Goal: Find contact information: Find contact information

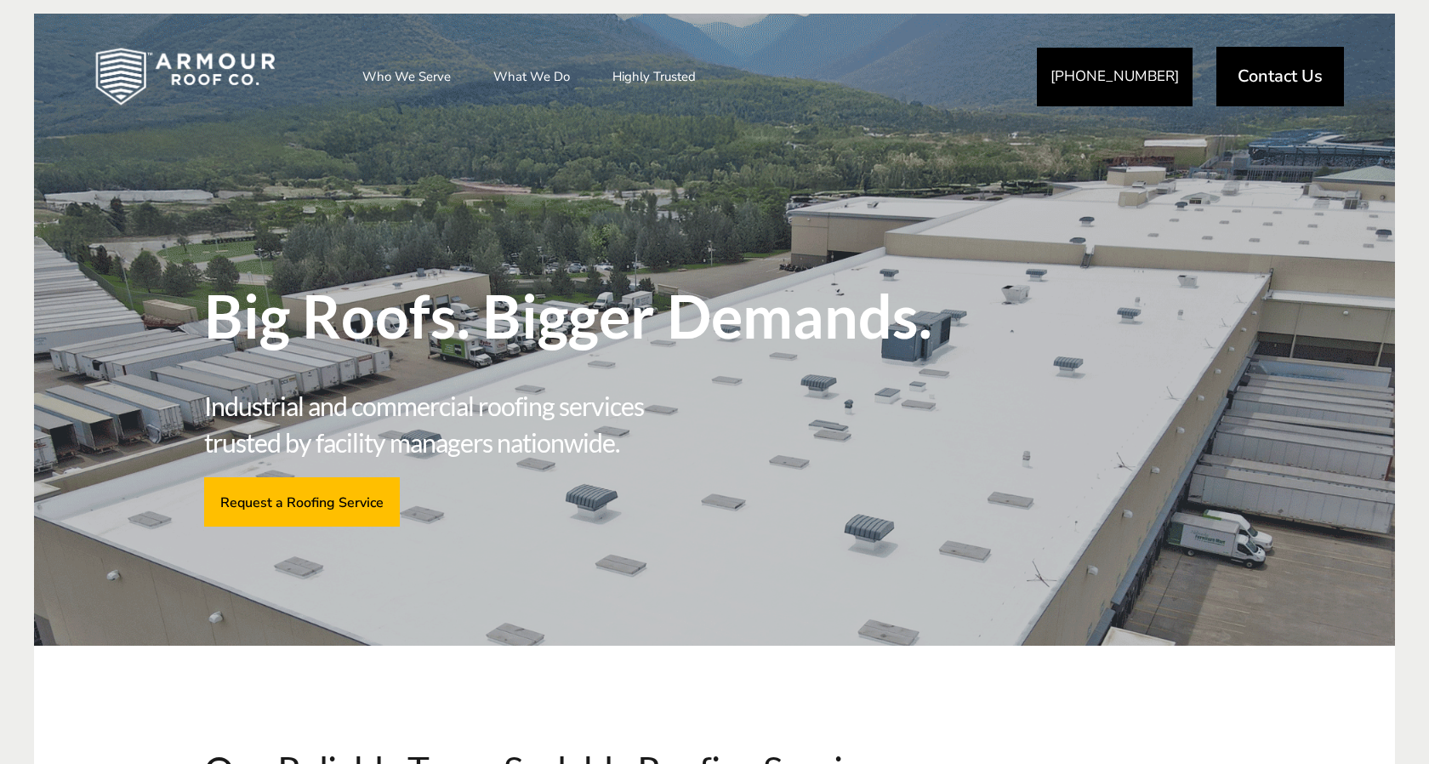
click at [538, 225] on div "Big Roofs. Bigger Demands. Industrial and commercial roofing services trusted b…" at bounding box center [582, 340] width 757 height 435
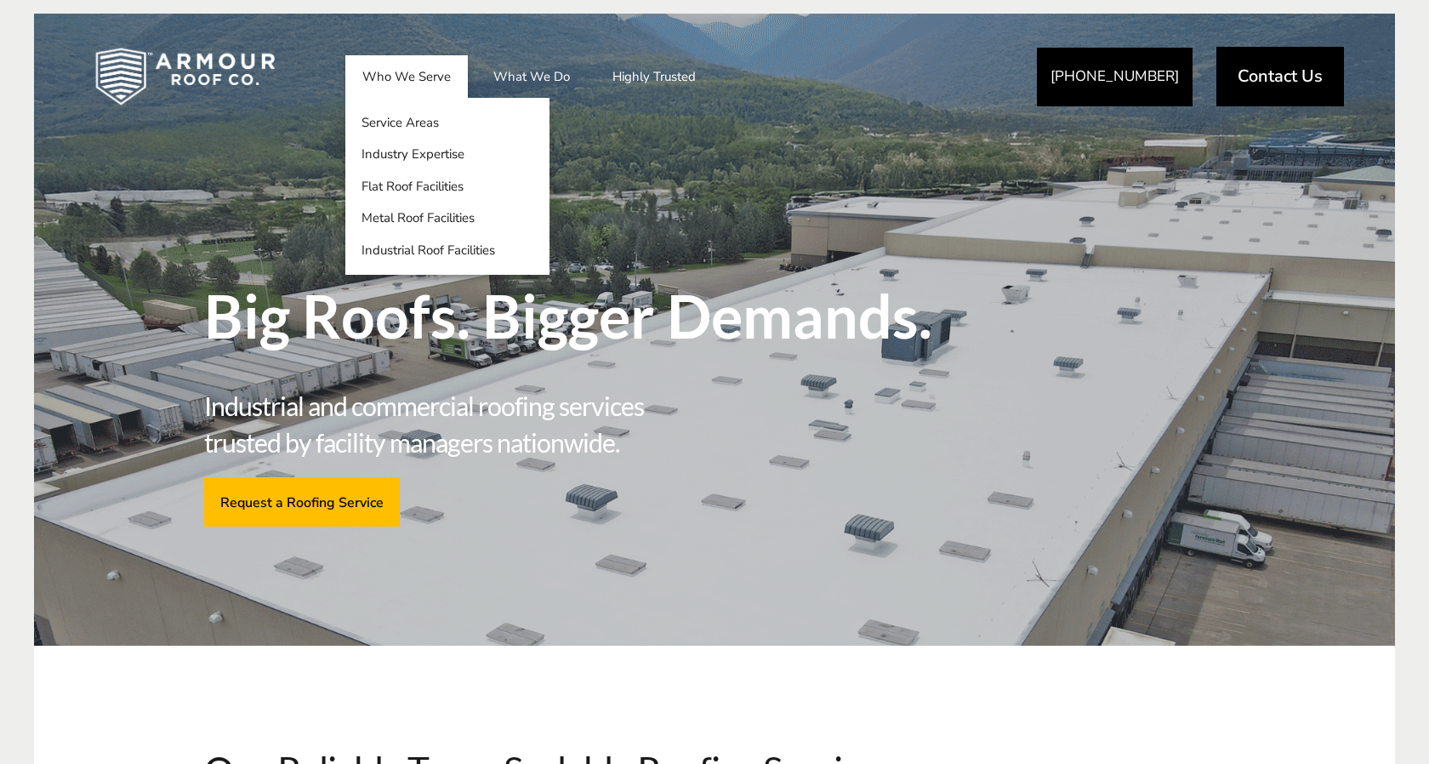
click at [441, 88] on link "Who We Serve" at bounding box center [406, 76] width 123 height 43
click at [453, 123] on link "Service Areas" at bounding box center [447, 122] width 204 height 32
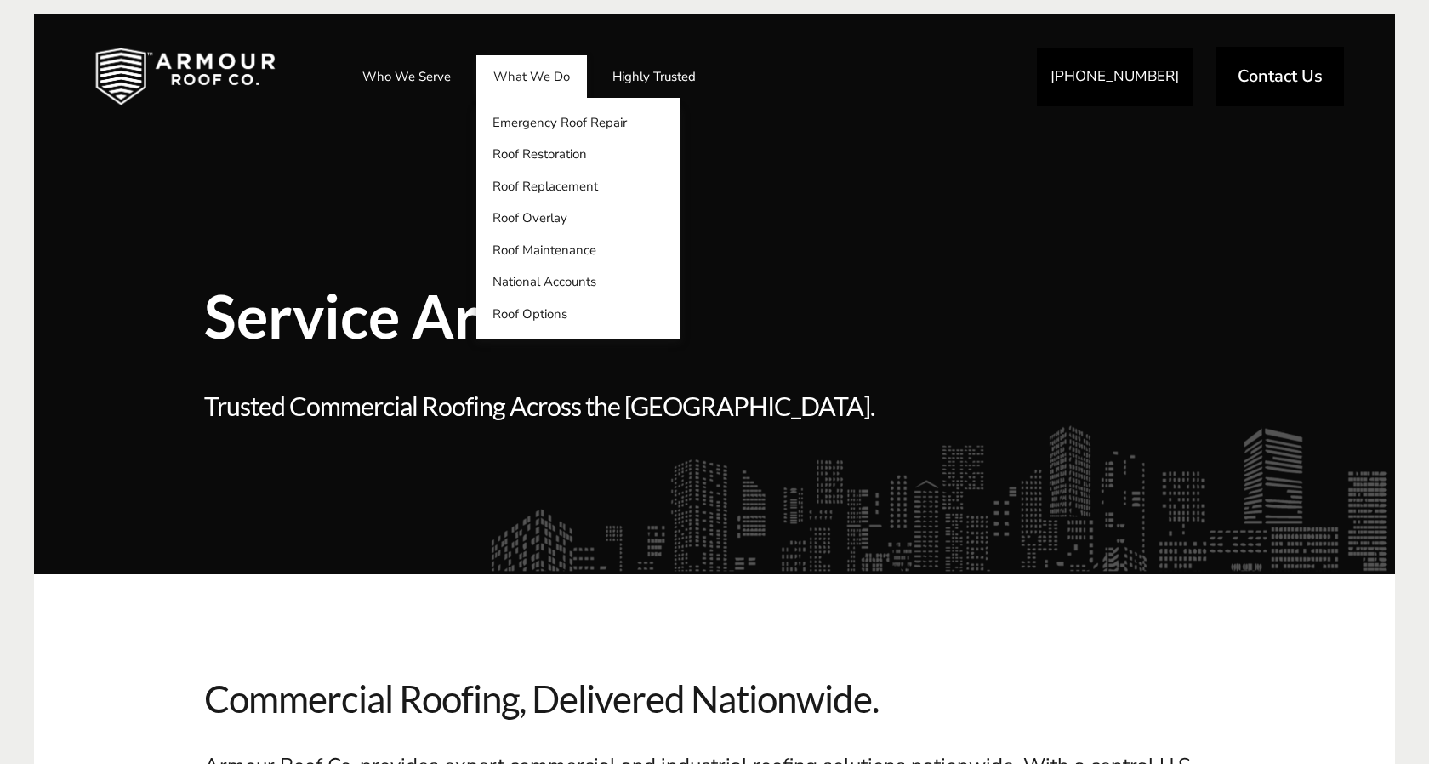
click at [556, 83] on link "What We Do" at bounding box center [531, 76] width 111 height 43
click at [562, 124] on link "Emergency Roof Repair" at bounding box center [578, 122] width 204 height 32
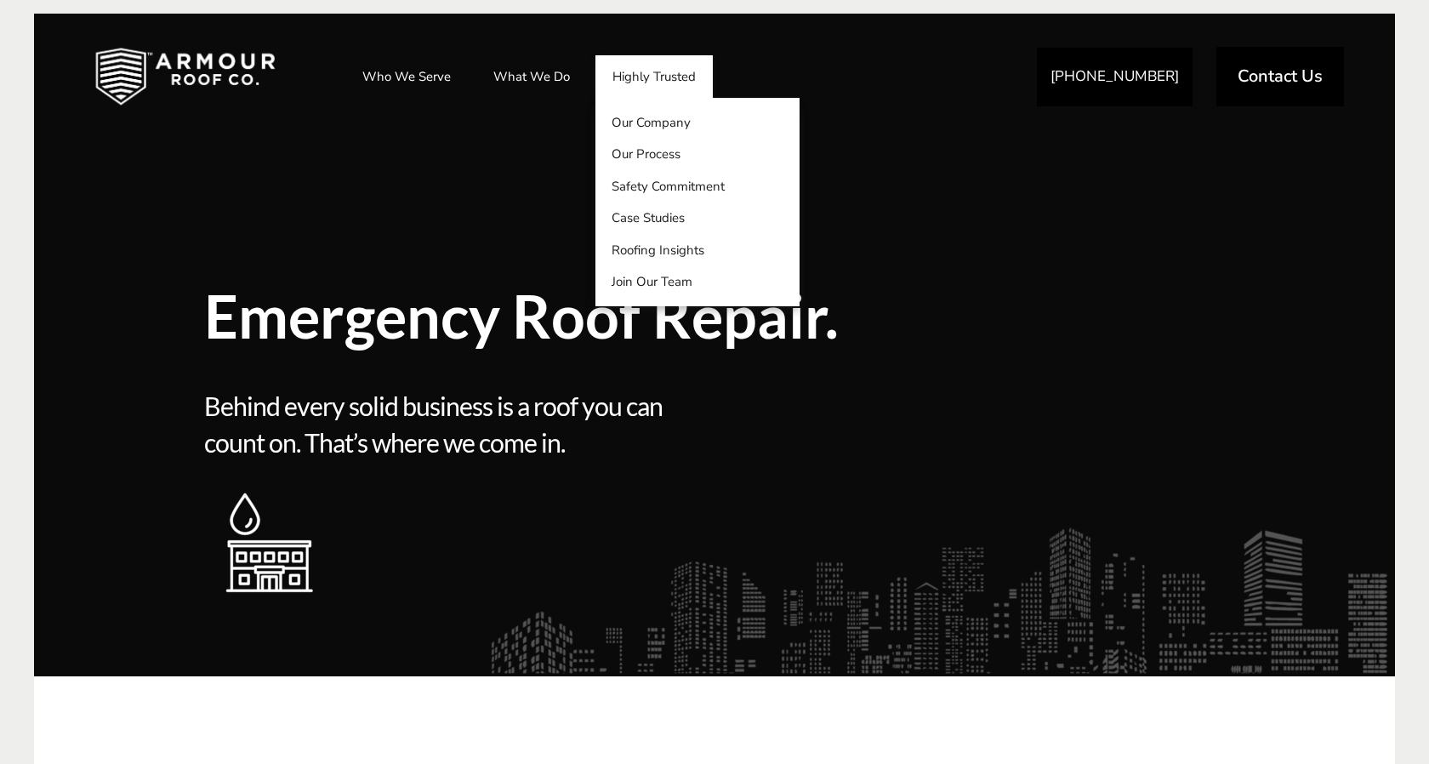
click at [651, 66] on link "Highly Trusted" at bounding box center [654, 76] width 117 height 43
click at [647, 123] on link "Our Company" at bounding box center [698, 122] width 204 height 32
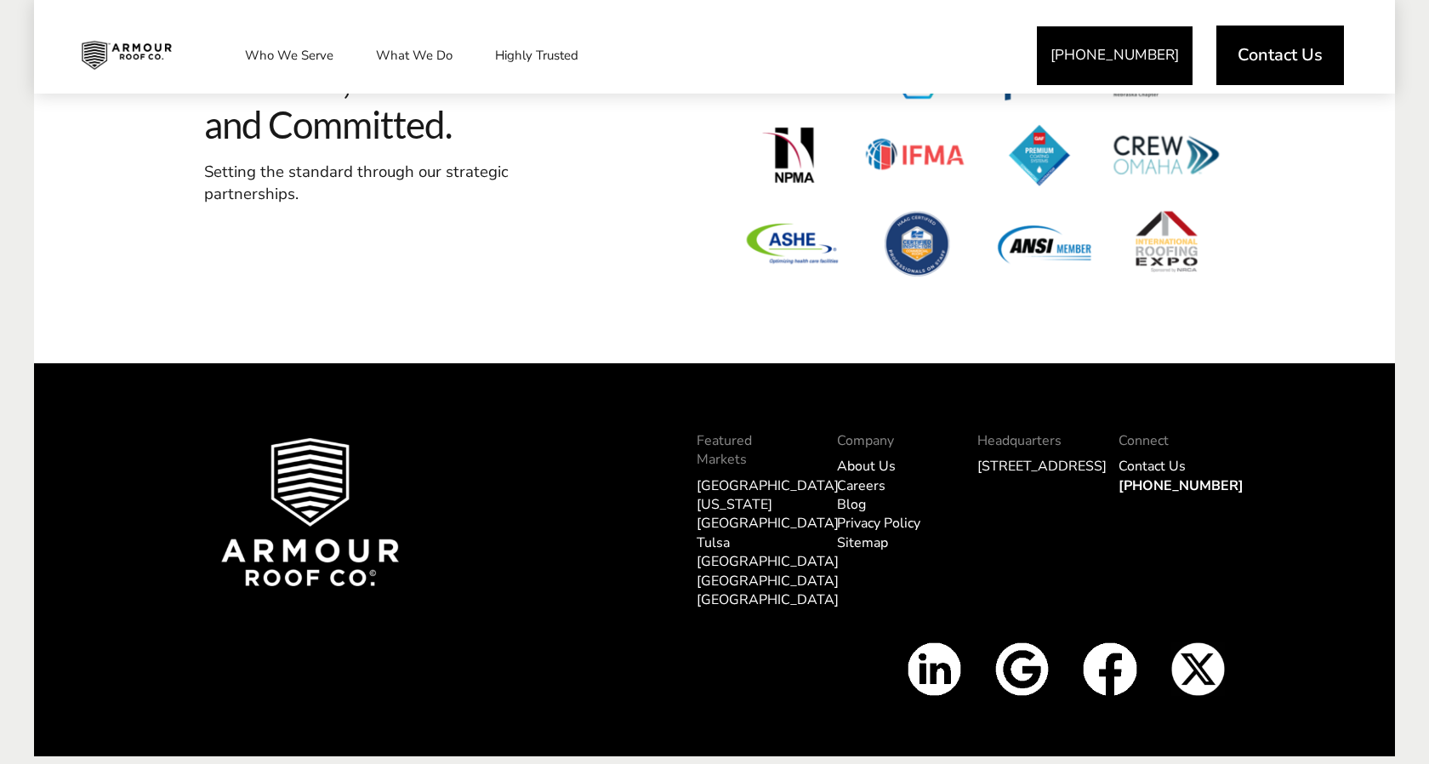
scroll to position [6281, 0]
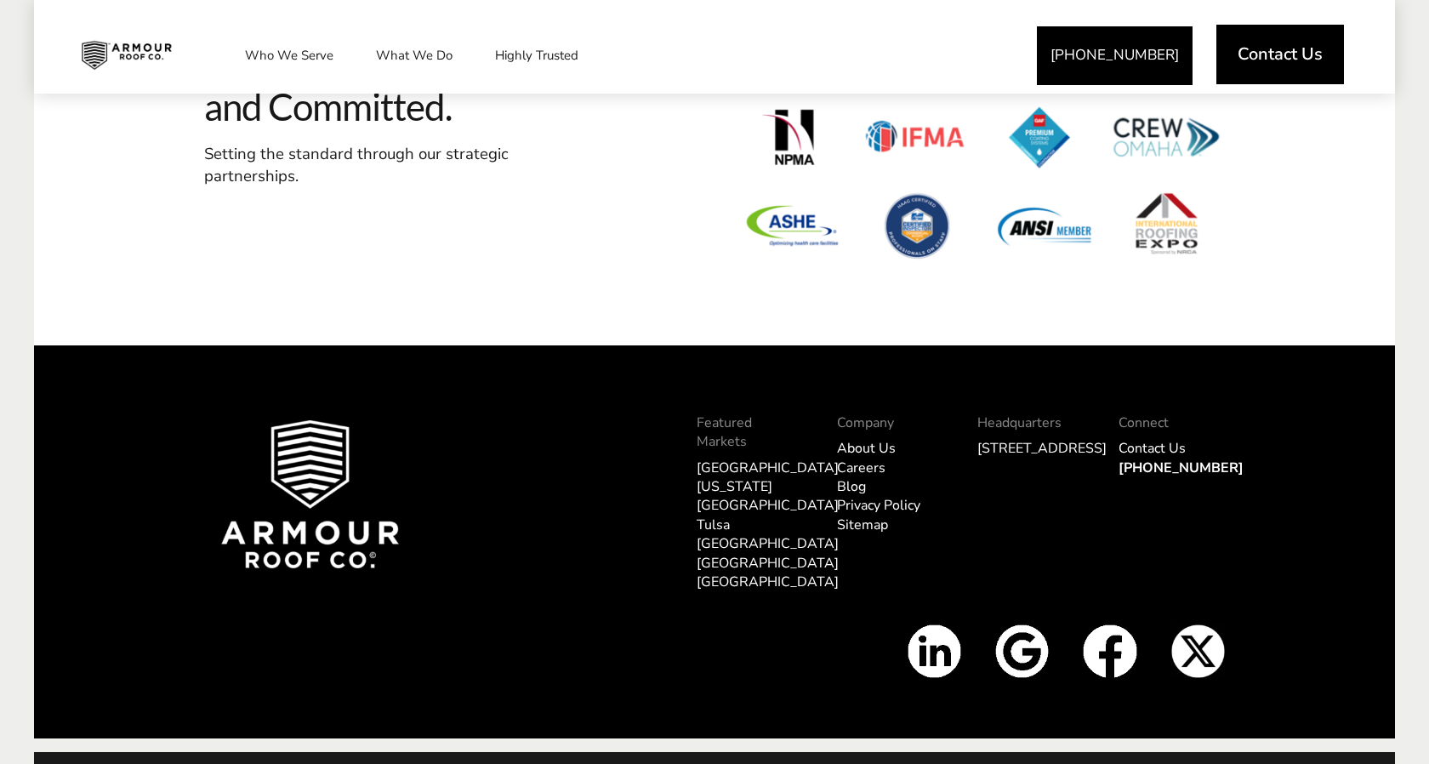
click at [1294, 46] on span "Contact Us" at bounding box center [1280, 54] width 85 height 17
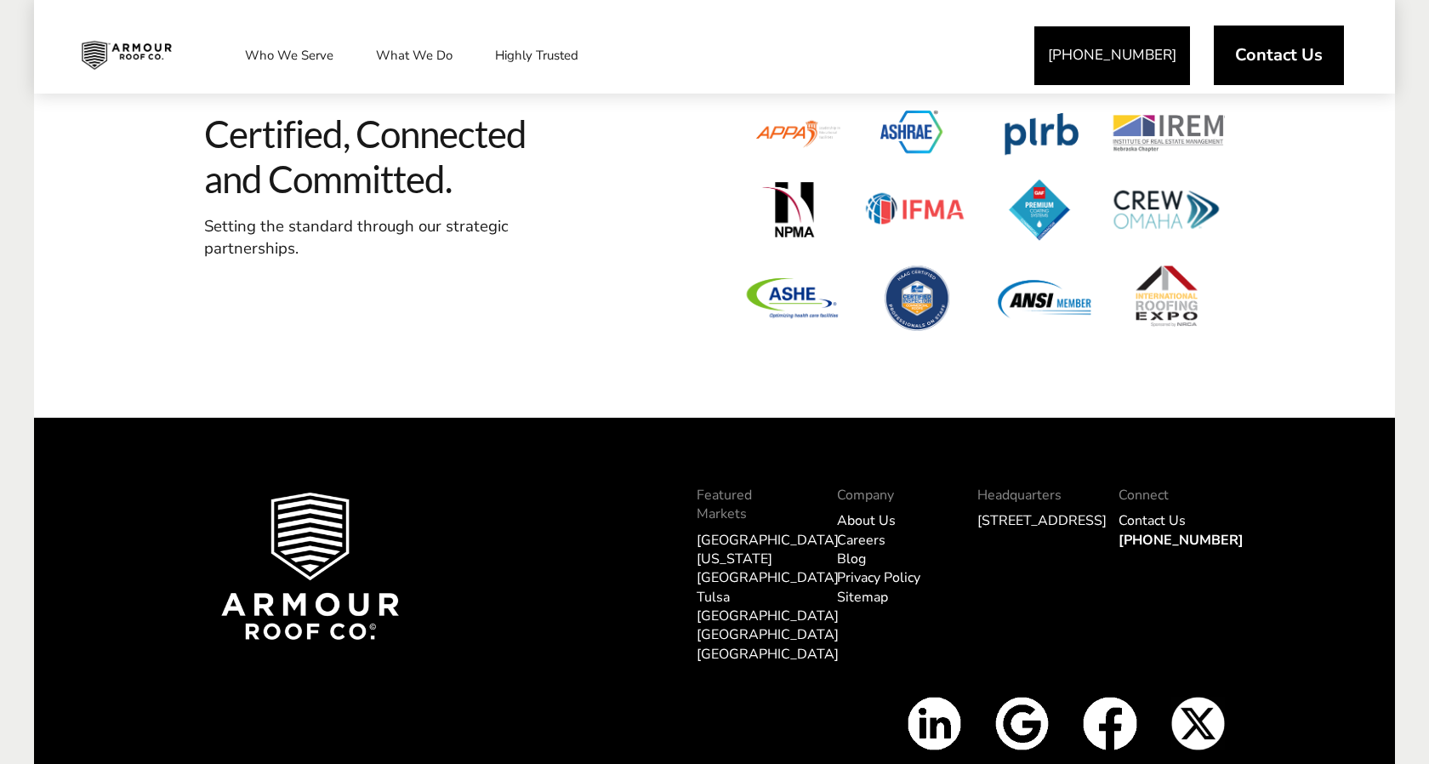
scroll to position [2050, 0]
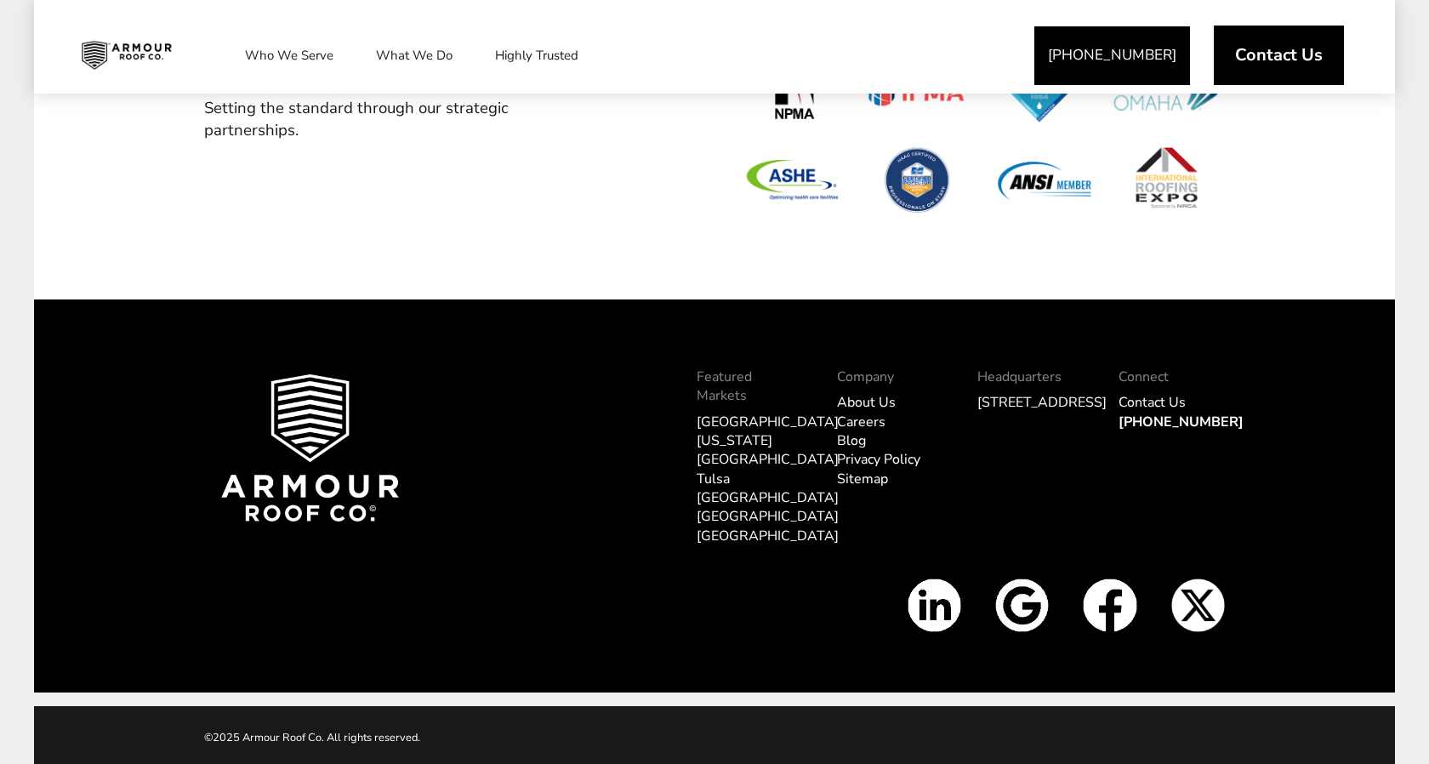
click at [140, 51] on img at bounding box center [126, 55] width 117 height 43
